Goal: Information Seeking & Learning: Learn about a topic

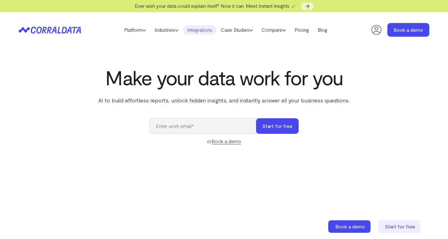
click at [196, 29] on link "Integrations" at bounding box center [200, 29] width 34 height 9
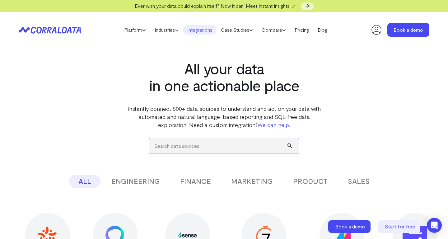
click at [172, 144] on input "search" at bounding box center [223, 145] width 149 height 15
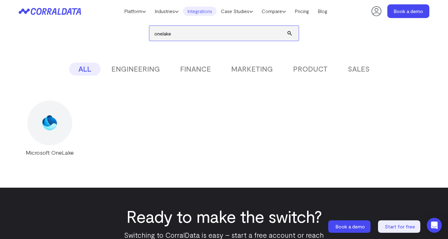
scroll to position [141, 0]
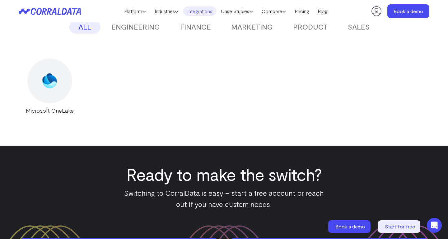
type input "onelake"
click at [55, 75] on img at bounding box center [49, 80] width 15 height 15
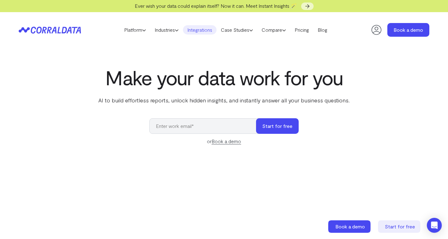
click at [198, 31] on link "Integrations" at bounding box center [200, 29] width 34 height 9
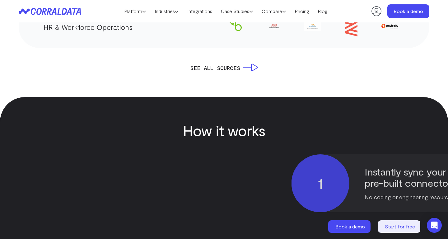
scroll to position [1391, 0]
